Goal: Task Accomplishment & Management: Use online tool/utility

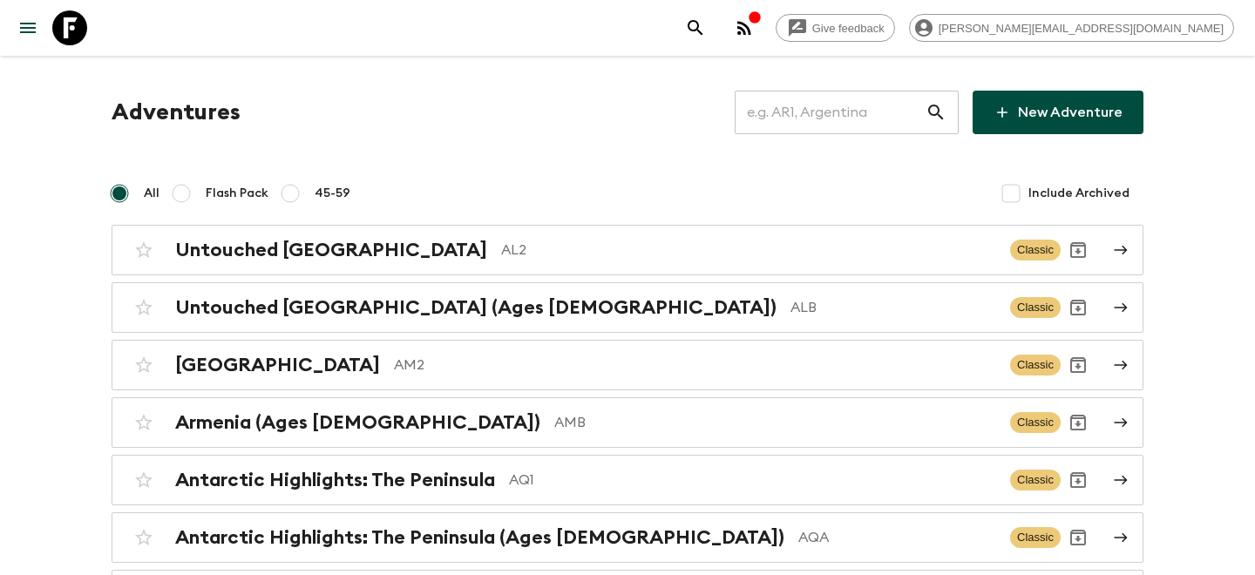
click at [869, 107] on input "text" at bounding box center [830, 112] width 191 height 49
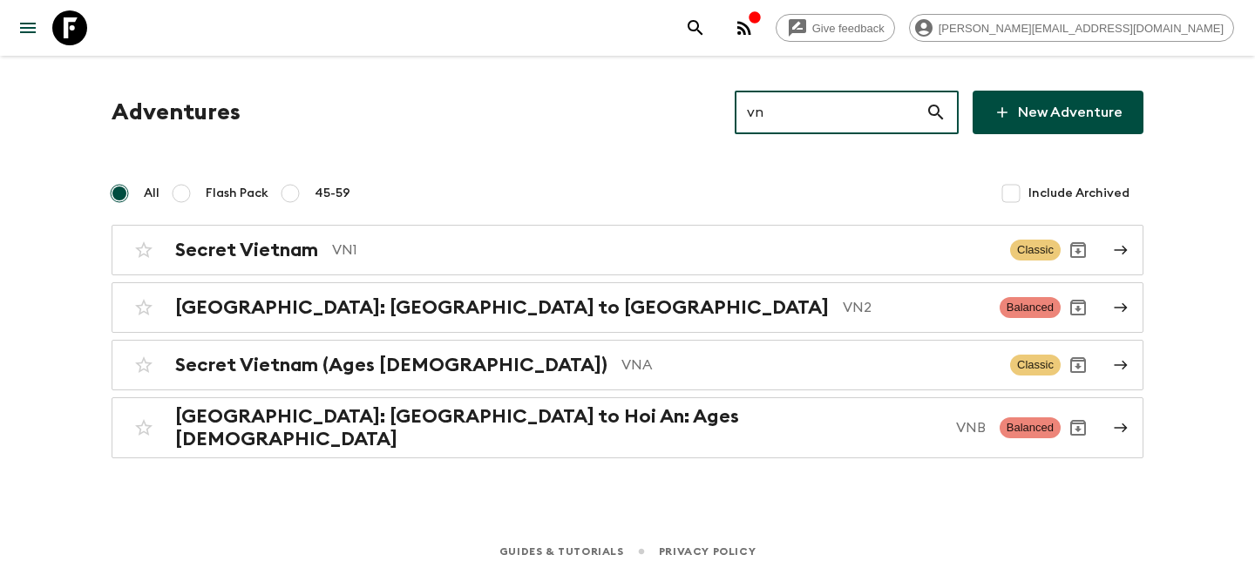
type input "vn1"
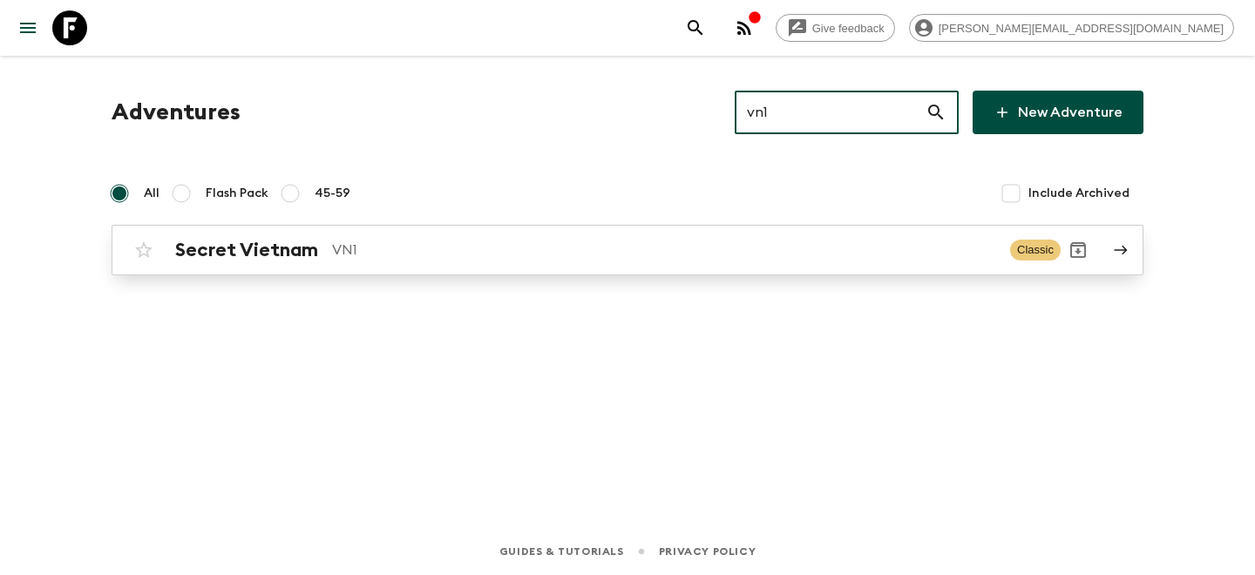
click at [271, 239] on h2 "Secret Vietnam" at bounding box center [246, 250] width 143 height 23
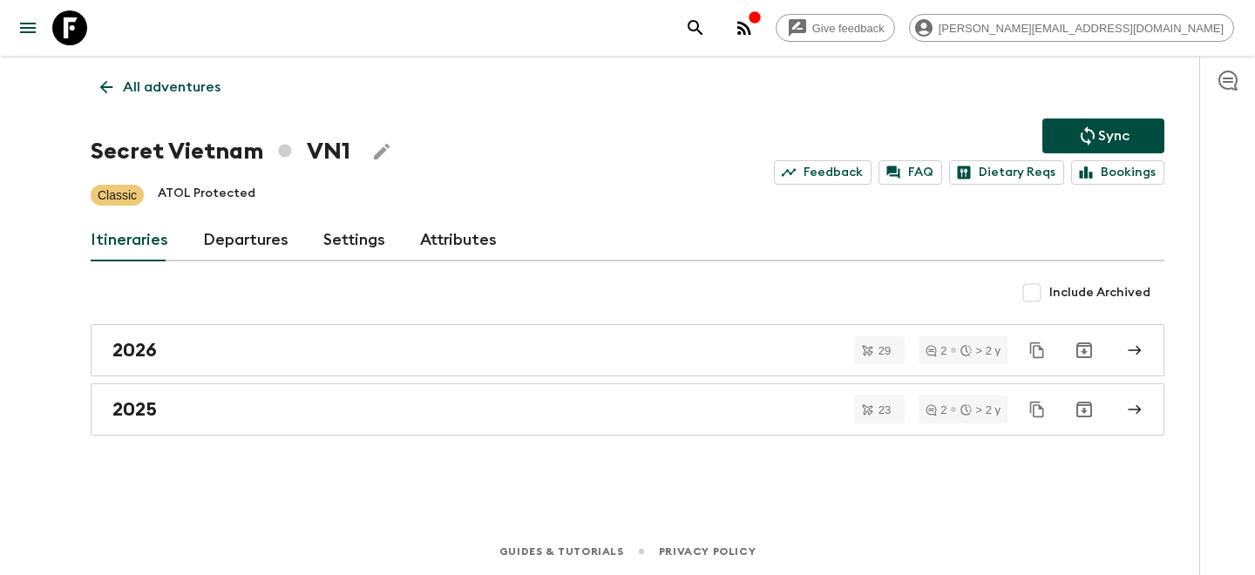
click at [264, 232] on link "Departures" at bounding box center [245, 241] width 85 height 42
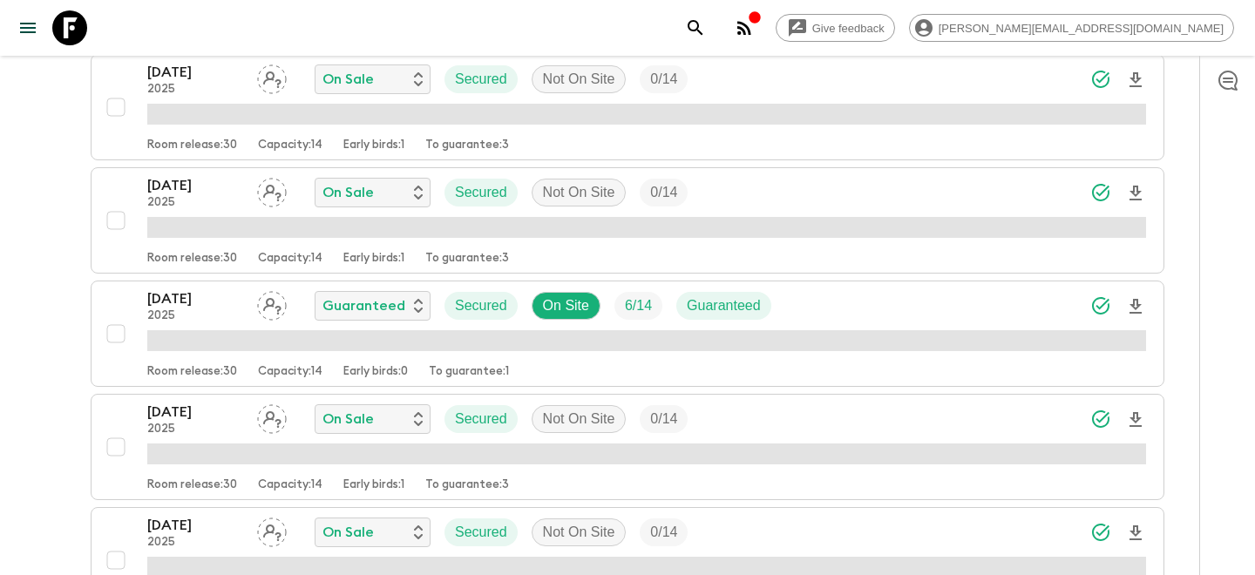
scroll to position [2152, 0]
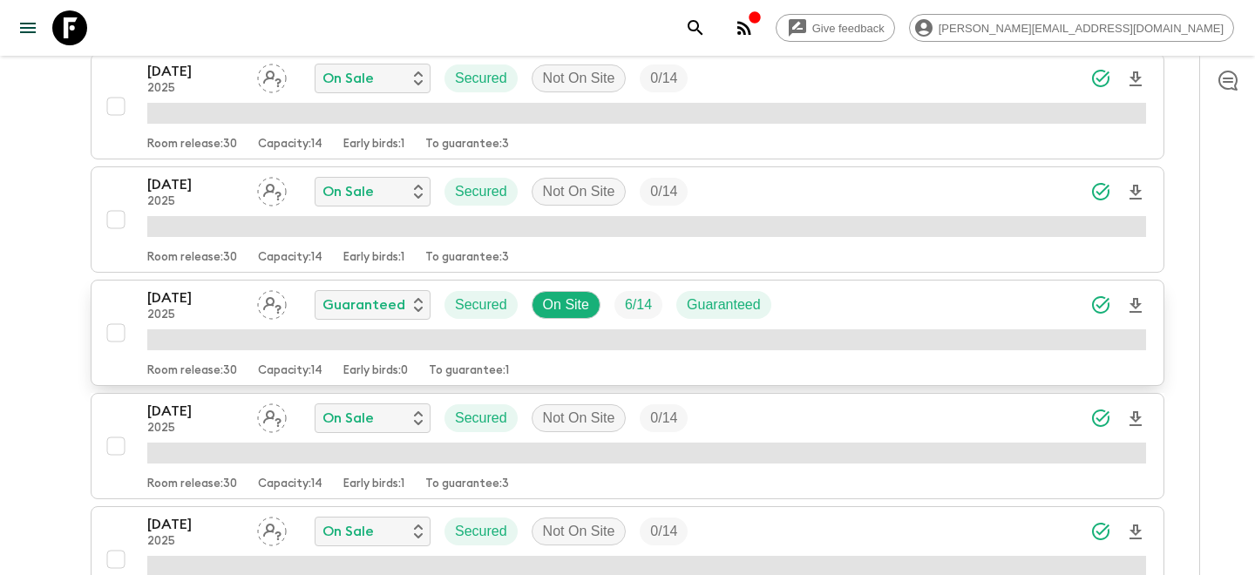
click at [214, 298] on p "[DATE]" at bounding box center [195, 298] width 96 height 21
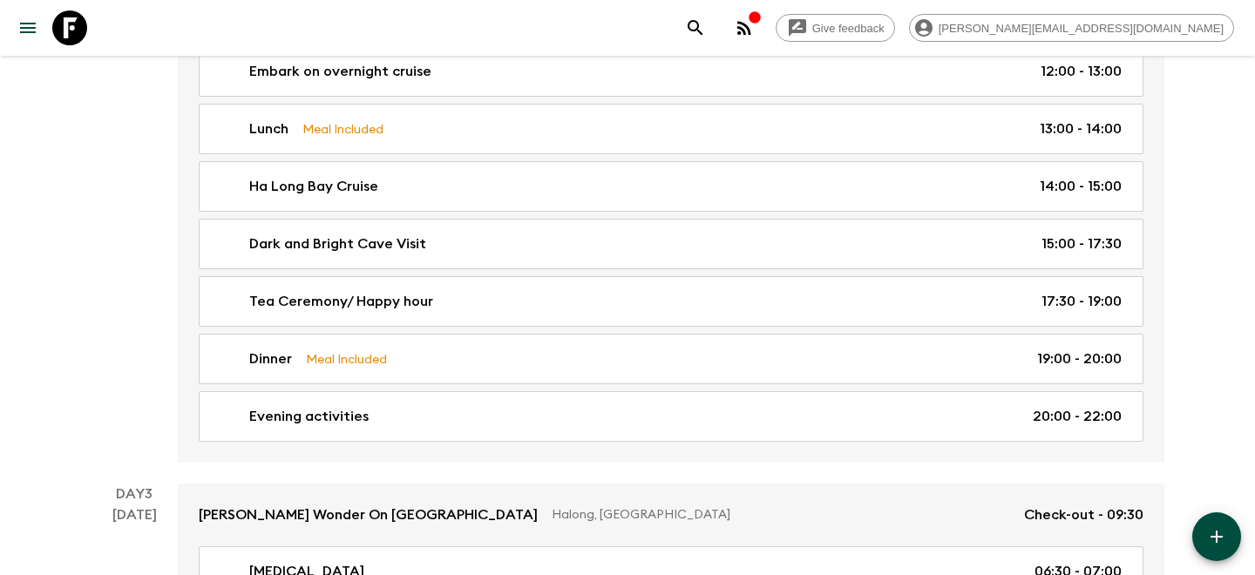
scroll to position [913, 0]
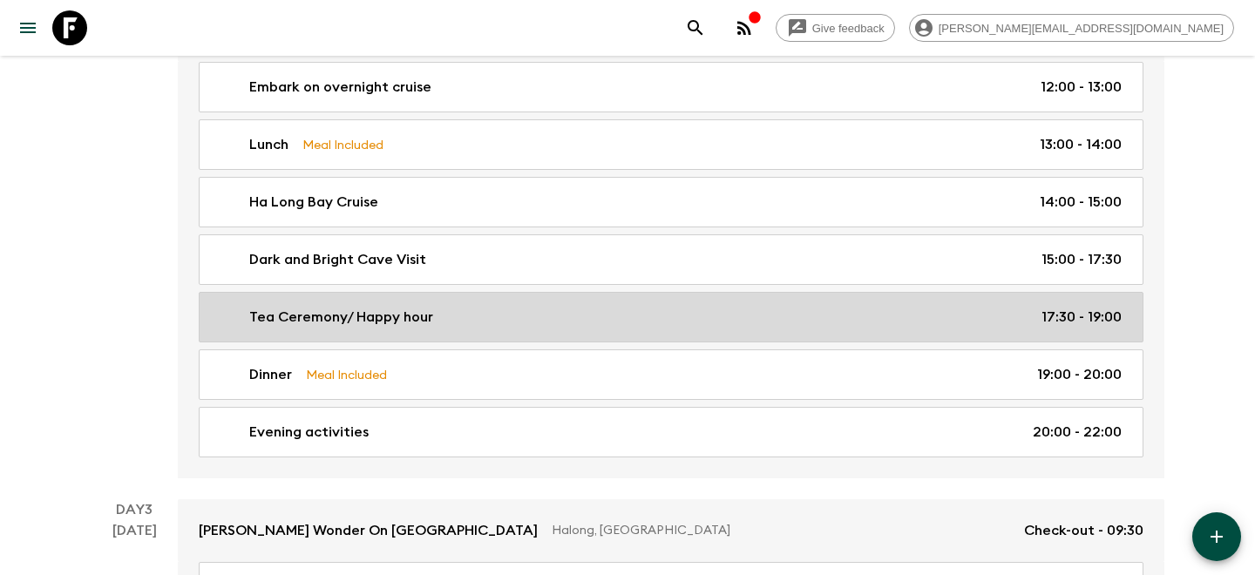
click at [546, 322] on div "Tea Ceremony/ Happy hour 17:30 - 19:00" at bounding box center [668, 317] width 908 height 21
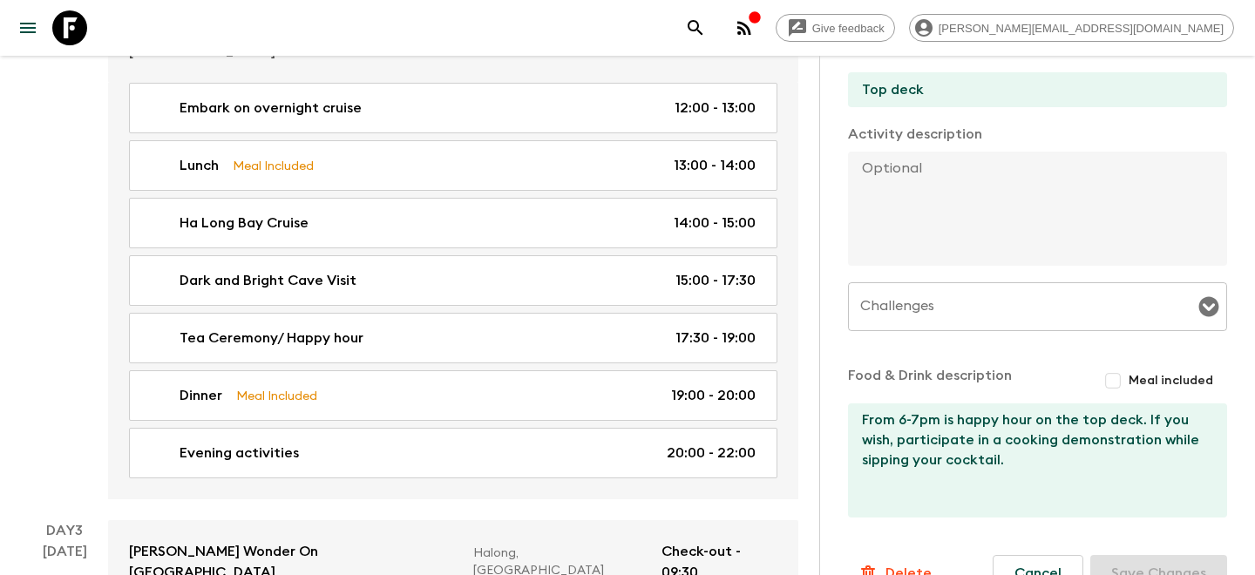
scroll to position [587, 0]
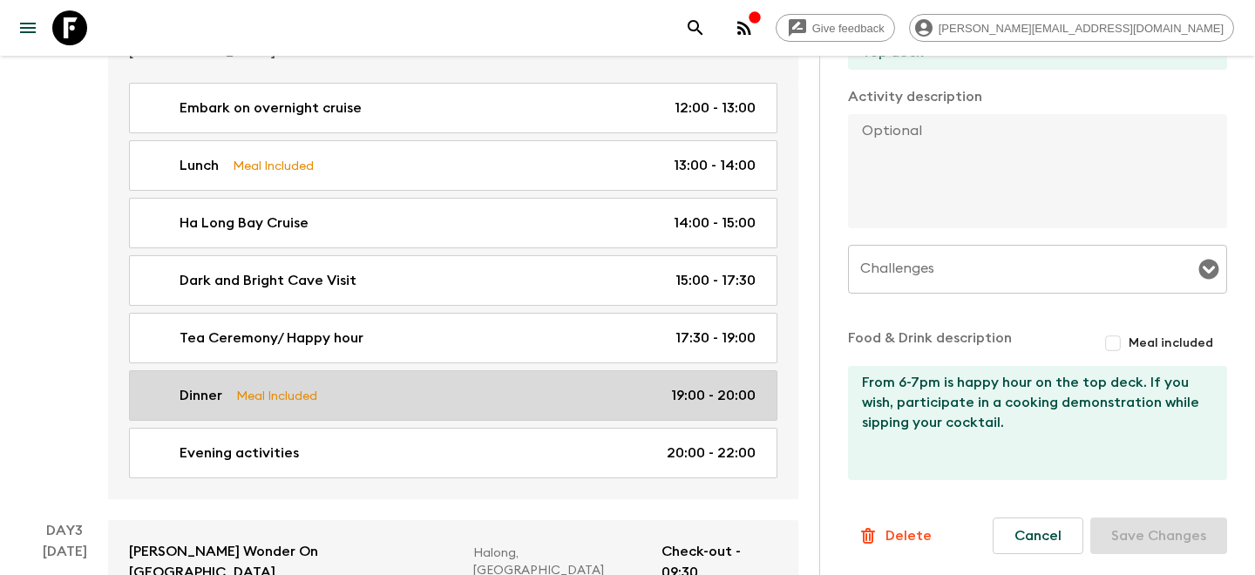
click at [345, 390] on link "Dinner Meal Included 19:00 - 20:00" at bounding box center [453, 395] width 648 height 51
type input "Dinner"
type input "boat"
checkbox input "true"
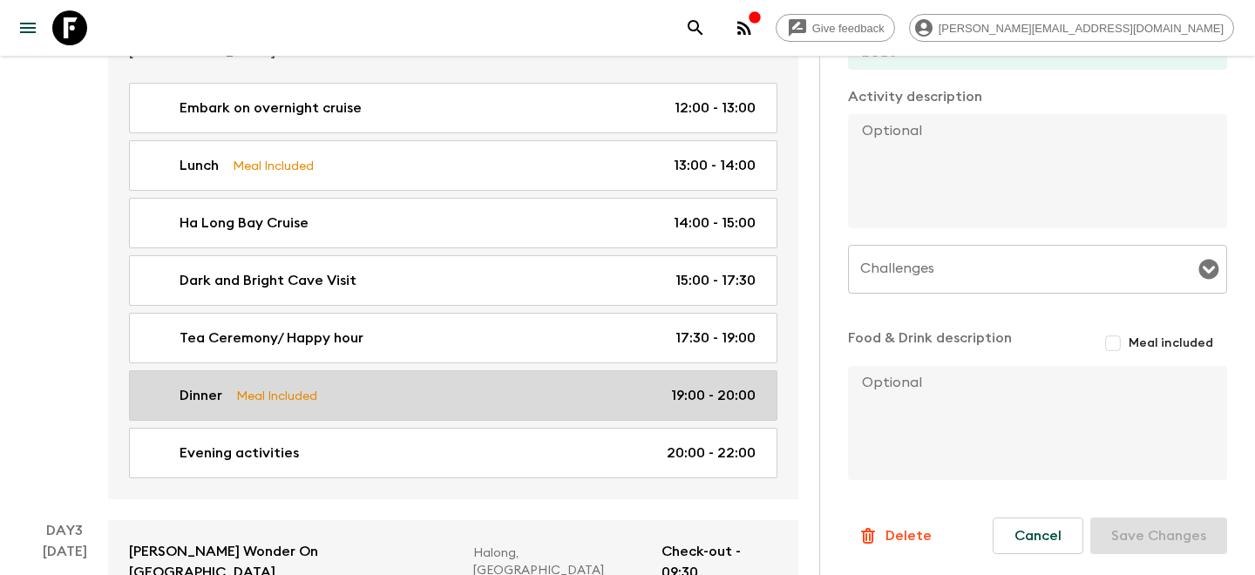
type input "19:00"
type input "20:00"
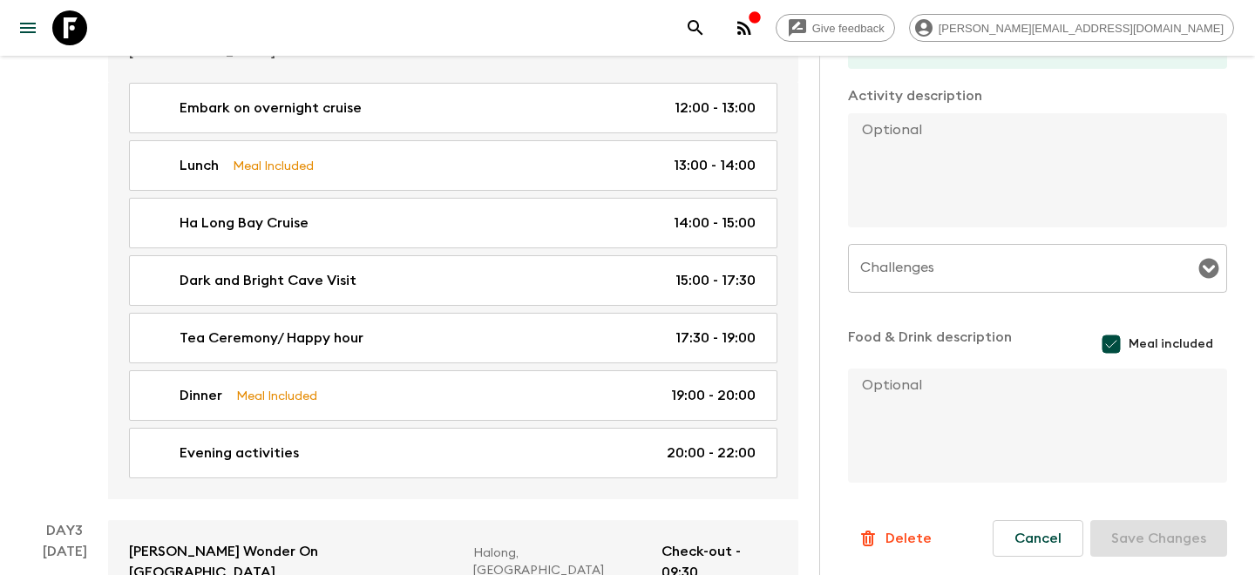
scroll to position [590, 0]
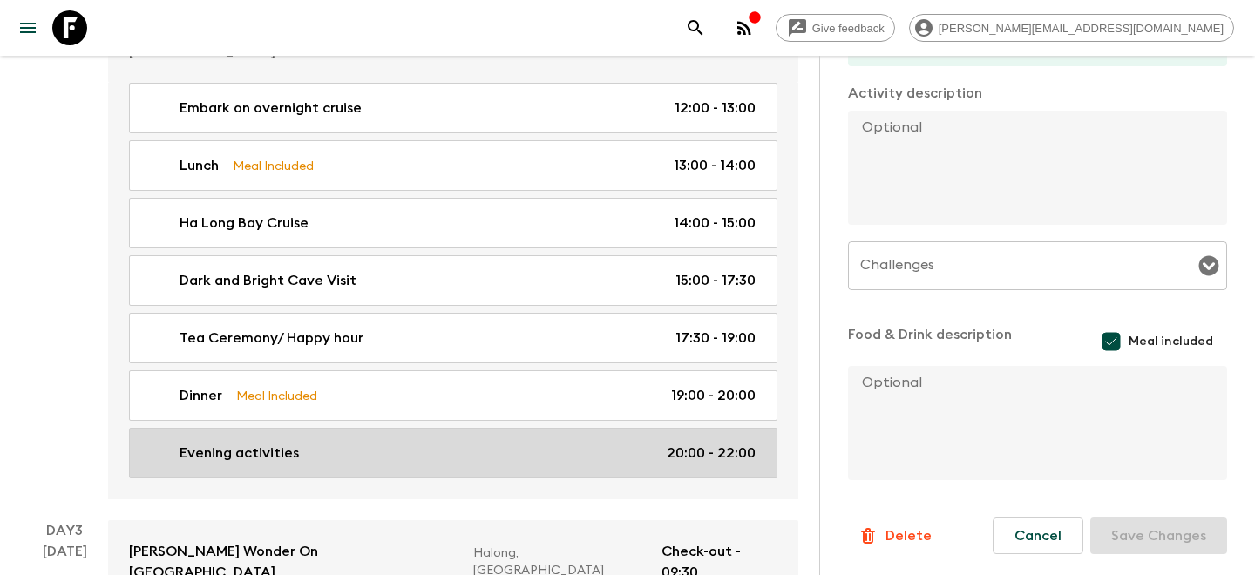
click at [364, 443] on div "Evening activities 20:00 - 22:00" at bounding box center [450, 453] width 612 height 21
type input "Evening activities"
type textarea "Relaxing time, Karaoke is available on demand - Squid fishing (seasonal- April …"
checkbox input "false"
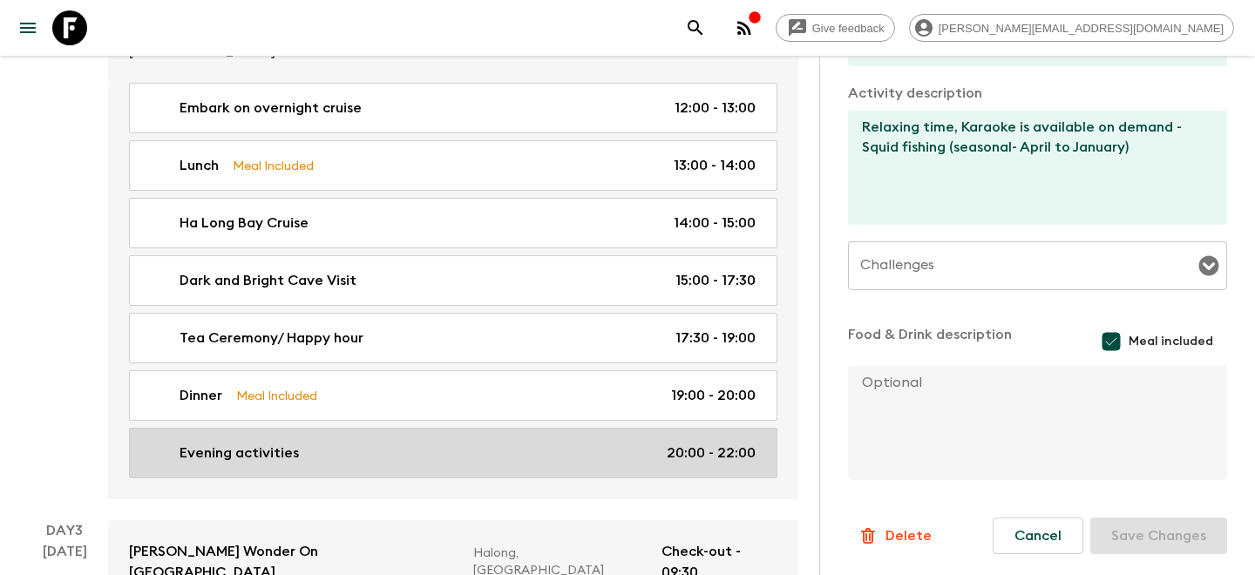
type input "20:00"
type input "22:00"
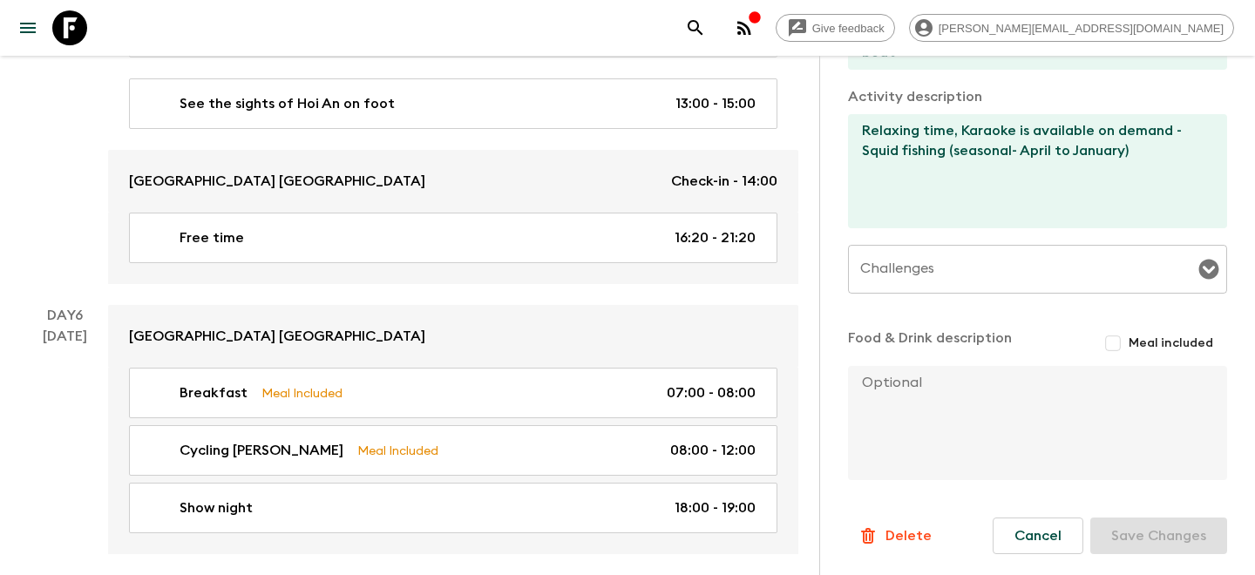
scroll to position [2977, 0]
